Goal: Book appointment/travel/reservation

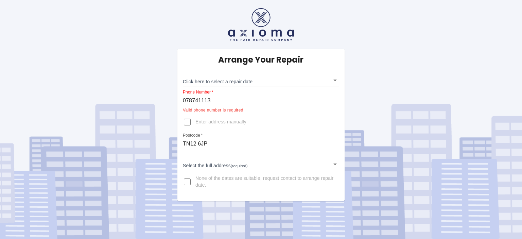
click at [247, 81] on body "Arrange Your Repair Click here to select a repair date ​ Phone Number   * 07874…" at bounding box center [261, 119] width 522 height 239
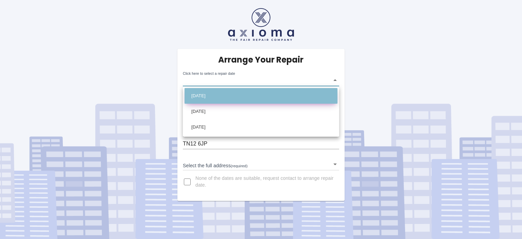
click at [247, 92] on li "[DATE]" at bounding box center [260, 96] width 153 height 16
type input "[DATE]T00:00:00.000Z"
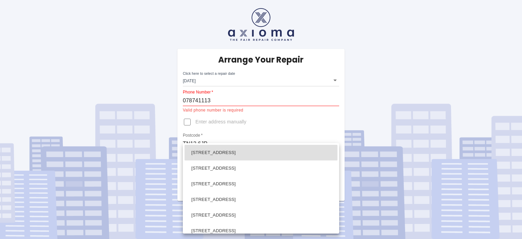
click at [335, 164] on body "Arrange Your Repair Click here to select a repair date [DATE] [DATE]T00:00:00.0…" at bounding box center [261, 119] width 522 height 239
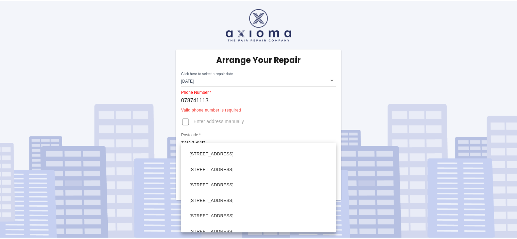
scroll to position [38, 0]
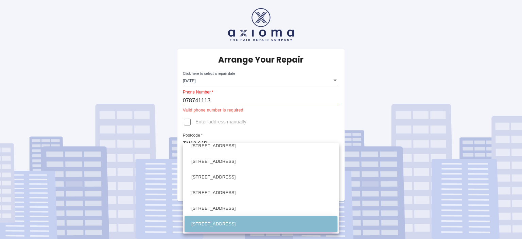
click at [300, 223] on li "[STREET_ADDRESS]" at bounding box center [260, 224] width 153 height 16
type input "[STREET_ADDRESS]"
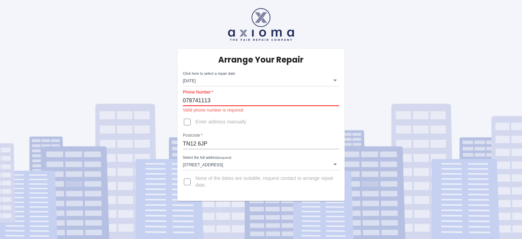
click at [226, 95] on input "078741113" at bounding box center [261, 100] width 156 height 11
click at [184, 100] on input "078741113" at bounding box center [261, 100] width 156 height 11
click at [194, 99] on input "078749741113" at bounding box center [261, 100] width 156 height 11
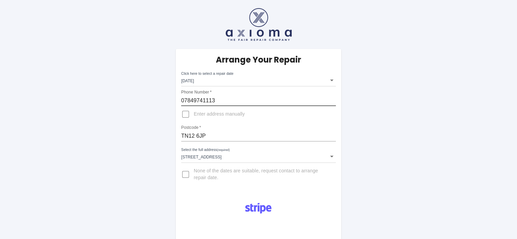
type input "07849741113"
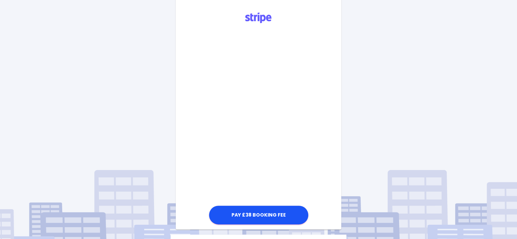
scroll to position [204, 0]
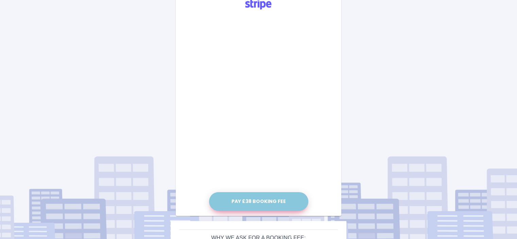
click at [253, 200] on button "Pay £38 Booking Fee" at bounding box center [258, 201] width 99 height 19
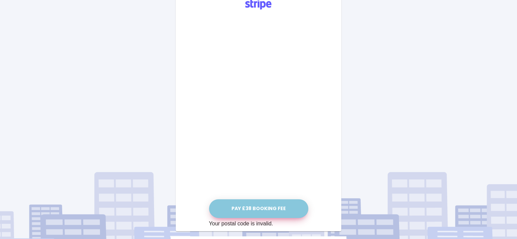
click at [253, 208] on form "Pay £38 Booking Fee Your postal code is invalid." at bounding box center [258, 120] width 99 height 213
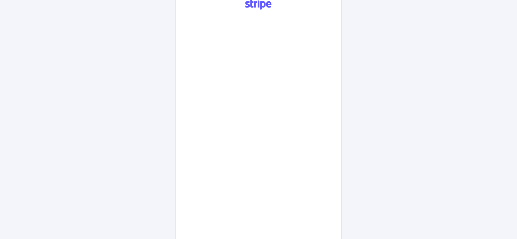
scroll to position [330, 0]
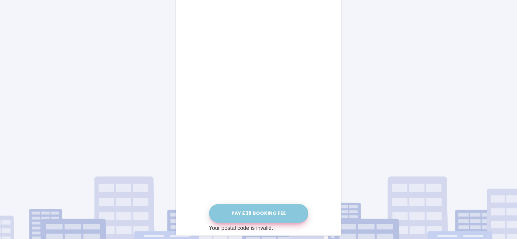
click at [268, 210] on button "Pay £38 Booking Fee" at bounding box center [258, 213] width 99 height 19
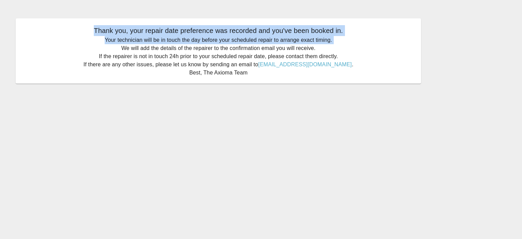
drag, startPoint x: 2, startPoint y: 46, endPoint x: 0, endPoint y: 32, distance: 13.4
click at [0, 32] on main "Thank you, your repair date preference was recorded and you've been booked in. …" at bounding box center [261, 119] width 522 height 239
